Goal: Task Accomplishment & Management: Manage account settings

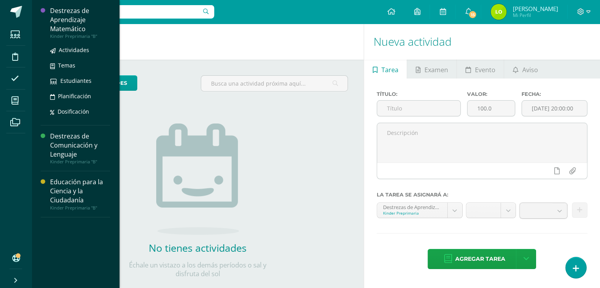
click at [72, 23] on div "Destrezas de Aprendizaje Matemático" at bounding box center [80, 19] width 60 height 27
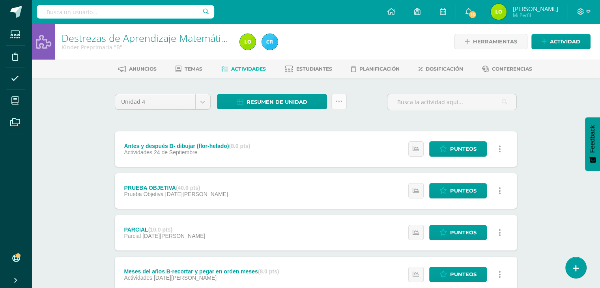
click at [341, 101] on icon at bounding box center [339, 101] width 7 height 7
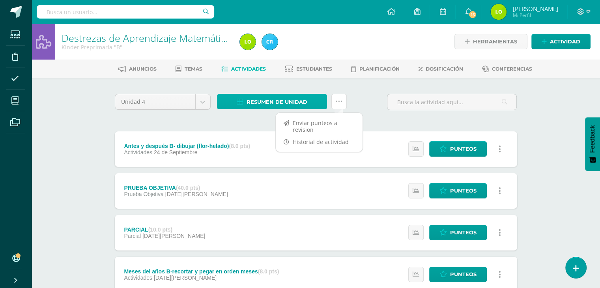
click at [295, 100] on span "Resumen de unidad" at bounding box center [276, 102] width 61 height 15
click link "Descargar como PDF"
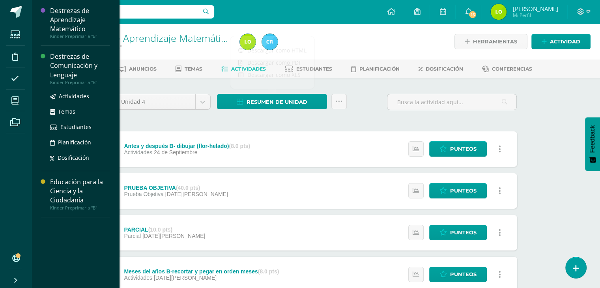
click at [78, 70] on div "Destrezas de Comunicación y Lenguaje" at bounding box center [80, 65] width 60 height 27
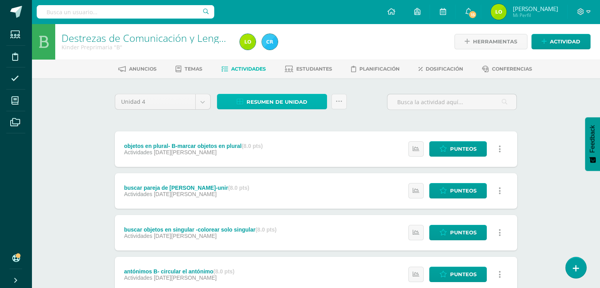
click at [256, 106] on span "Resumen de unidad" at bounding box center [276, 102] width 61 height 15
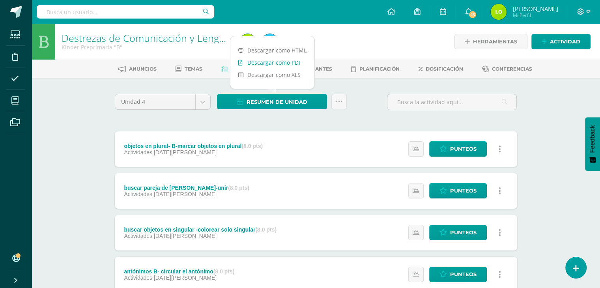
click at [273, 62] on link "Descargar como PDF" at bounding box center [272, 62] width 84 height 12
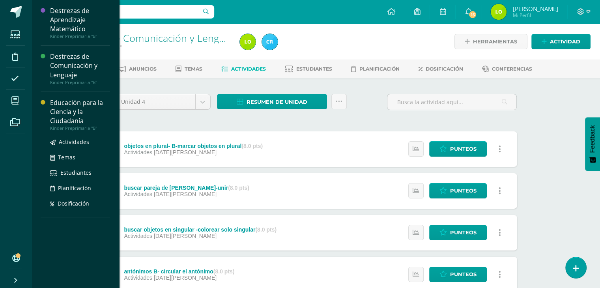
click at [65, 103] on div "Educación para la Ciencia y la Ciudadanía" at bounding box center [80, 111] width 60 height 27
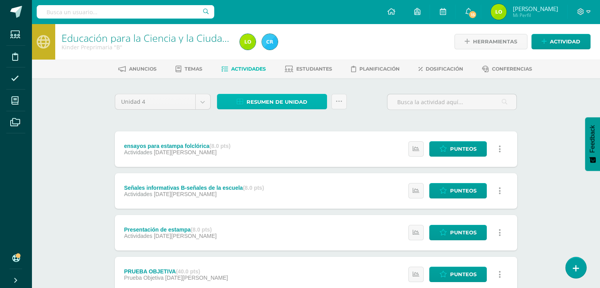
click at [293, 97] on span "Resumen de unidad" at bounding box center [276, 102] width 61 height 15
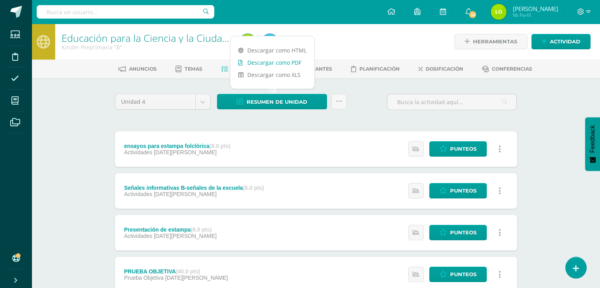
click at [276, 64] on link "Descargar como PDF" at bounding box center [272, 62] width 84 height 12
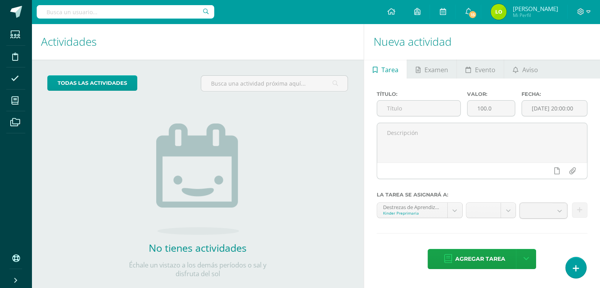
scroll to position [15, 0]
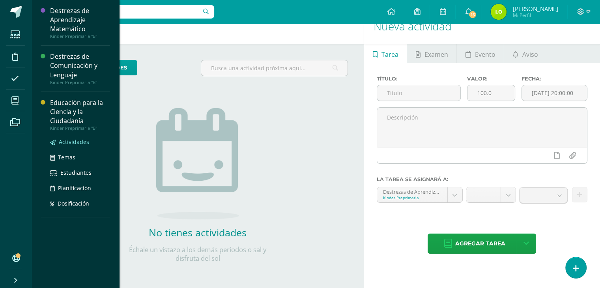
click at [68, 142] on span "Actividades" at bounding box center [74, 141] width 30 height 7
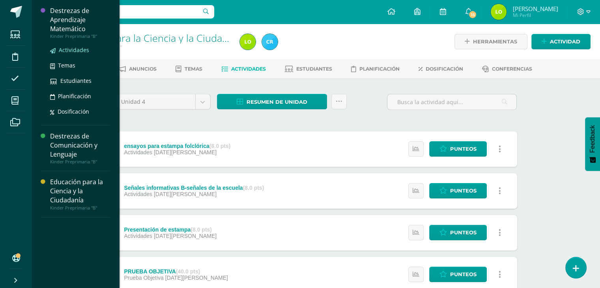
click at [74, 51] on span "Actividades" at bounding box center [74, 49] width 30 height 7
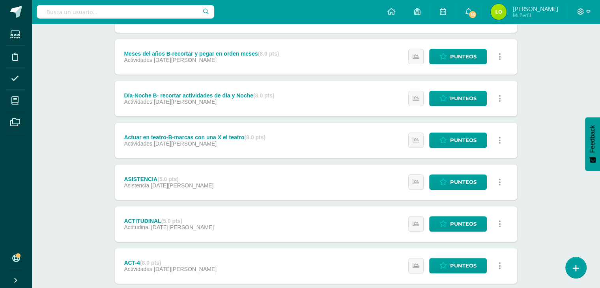
scroll to position [266, 0]
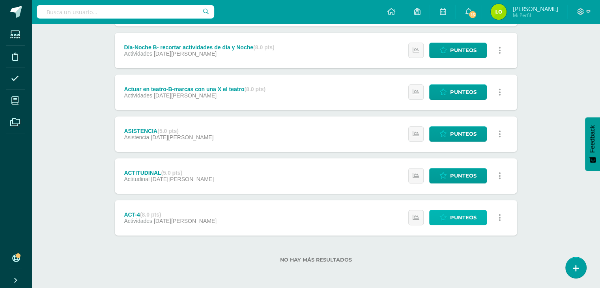
click at [453, 222] on span "Punteos" at bounding box center [463, 217] width 26 height 15
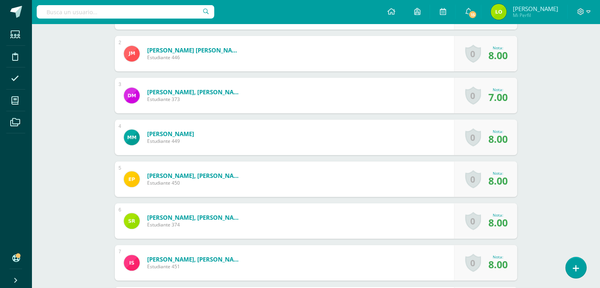
scroll to position [270, 0]
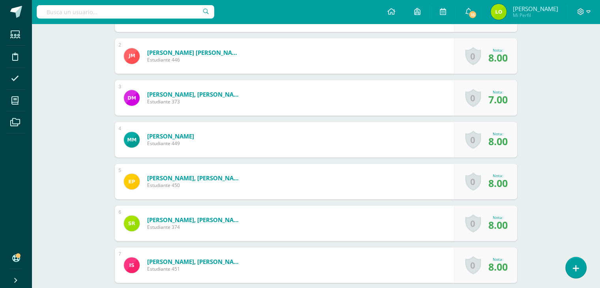
click at [499, 59] on span "8.00" at bounding box center [497, 57] width 19 height 13
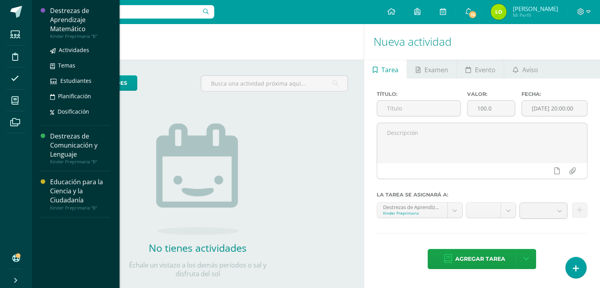
click at [66, 22] on div "Destrezas de Aprendizaje Matemático" at bounding box center [80, 19] width 60 height 27
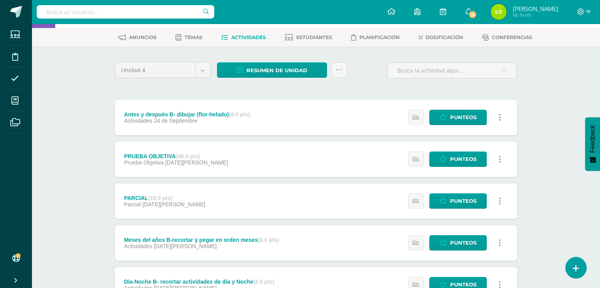
scroll to position [33, 0]
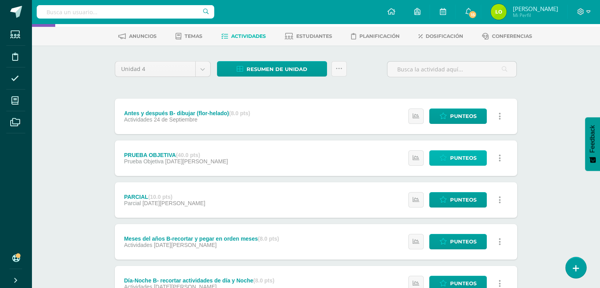
click at [458, 156] on span "Punteos" at bounding box center [463, 158] width 26 height 15
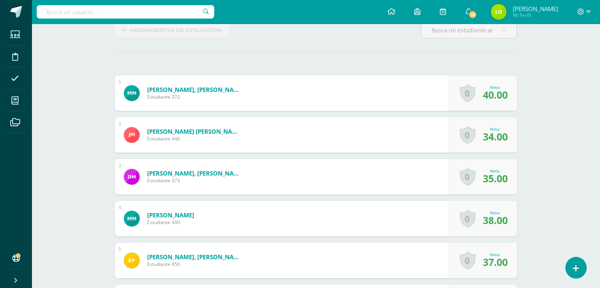
scroll to position [190, 0]
click at [550, 166] on div "Destrezas de Aprendizaje Matemático Kinder Preprimaria "B" Herramientas Detalle…" at bounding box center [316, 226] width 568 height 786
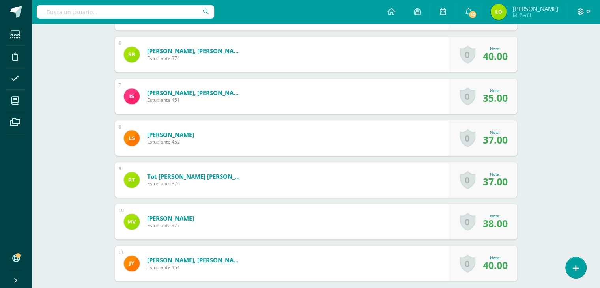
scroll to position [439, 0]
